Goal: Task Accomplishment & Management: Use online tool/utility

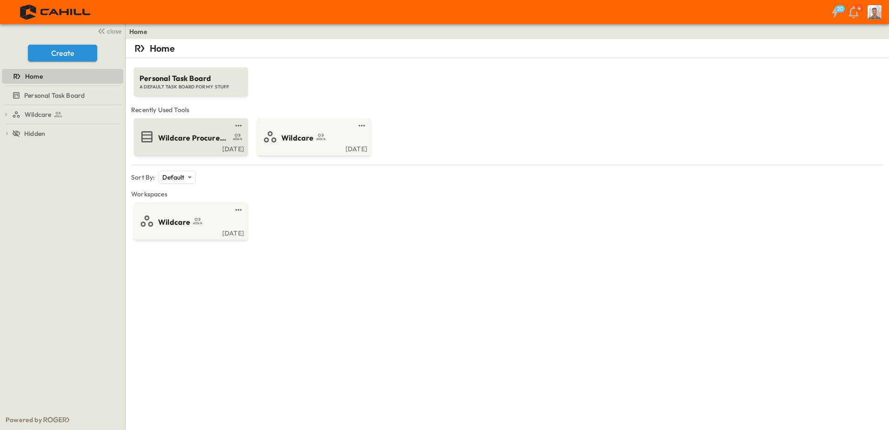
click at [215, 144] on div "Wildcare Procurement Log" at bounding box center [190, 136] width 101 height 15
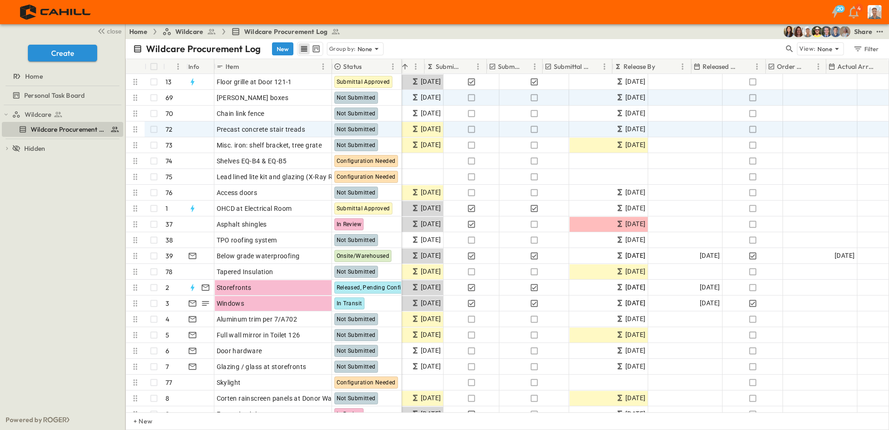
scroll to position [0, 140]
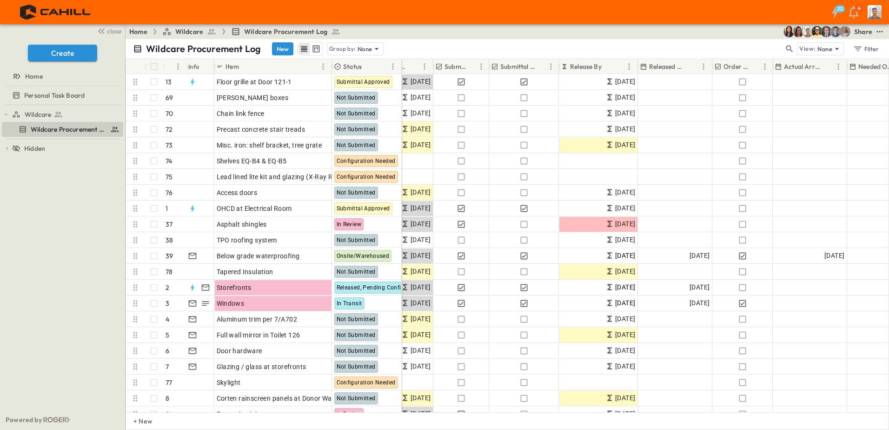
click at [597, 66] on p "Release By" at bounding box center [586, 66] width 32 height 9
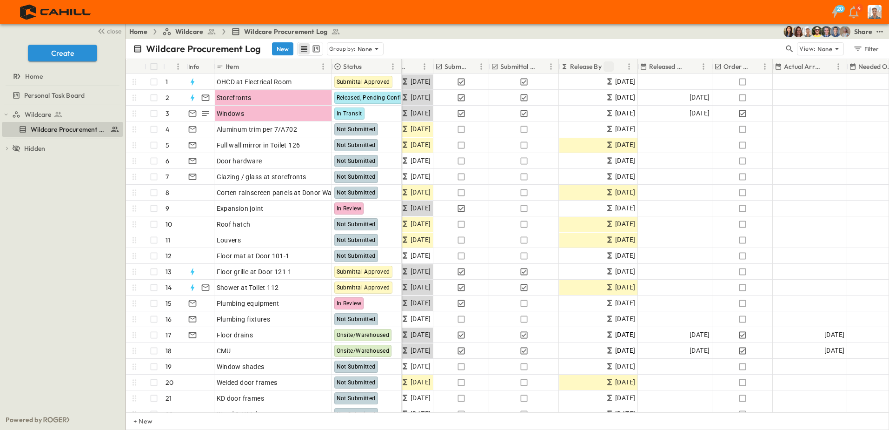
click at [608, 67] on icon "Sort" at bounding box center [609, 66] width 8 height 8
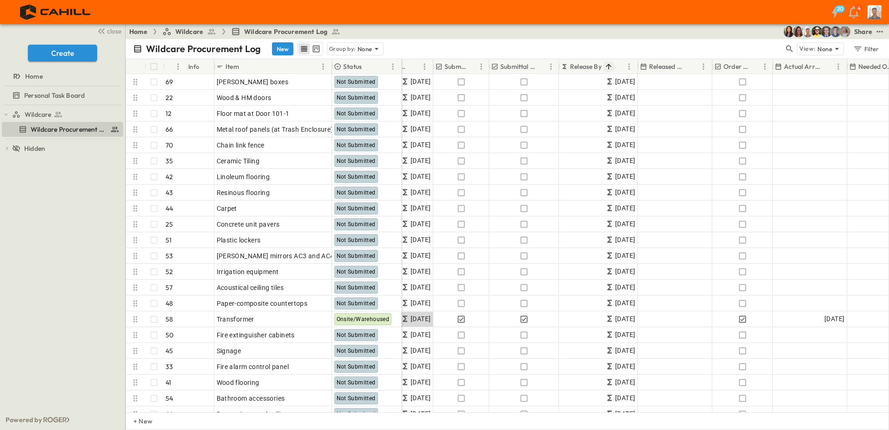
click at [602, 67] on p "Release By" at bounding box center [586, 66] width 32 height 9
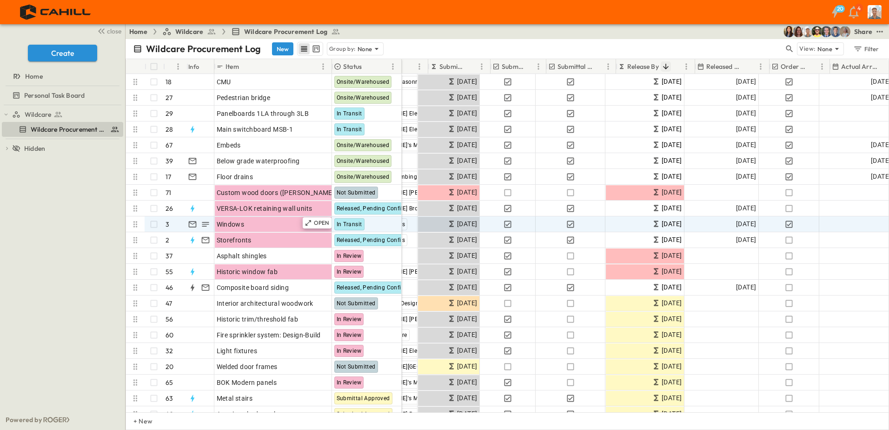
scroll to position [0, 47]
